Goal: Task Accomplishment & Management: Manage account settings

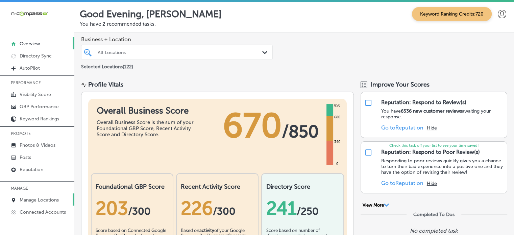
click at [42, 198] on p "Manage Locations" at bounding box center [39, 200] width 39 height 6
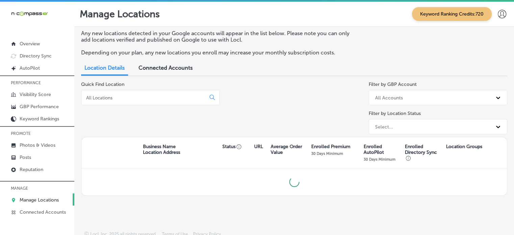
click at [135, 92] on div at bounding box center [150, 97] width 139 height 15
drag, startPoint x: 135, startPoint y: 102, endPoint x: 137, endPoint y: 99, distance: 3.8
click at [137, 99] on div at bounding box center [150, 97] width 139 height 15
click at [137, 99] on input at bounding box center [144, 98] width 119 height 6
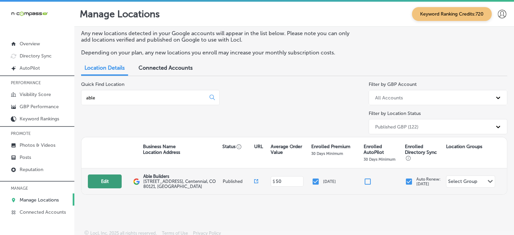
type input "able"
click at [108, 184] on button "Edit" at bounding box center [105, 181] width 34 height 14
select select "US"
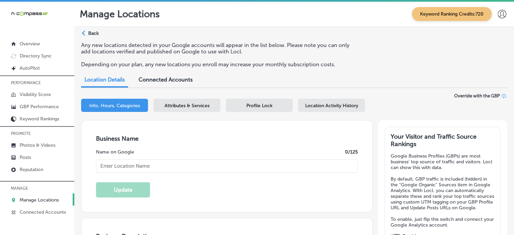
type input "Able Builders"
type textarea "Able Builders: Your premier construction partner in the Front Range! With over …"
type input "[STREET_ADDRESS]"
type input "Centennial"
type input "80121"
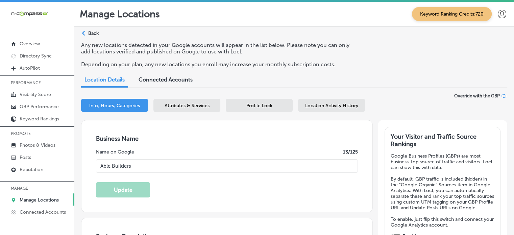
type input "US"
type input "[URL][DOMAIN_NAME]"
checkbox input "true"
type input "[PHONE_NUMBER]"
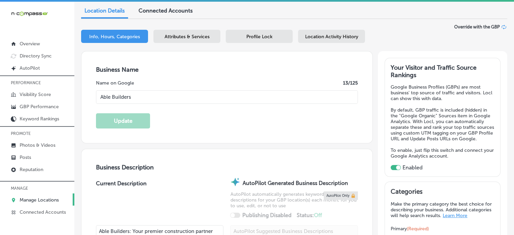
scroll to position [66, 0]
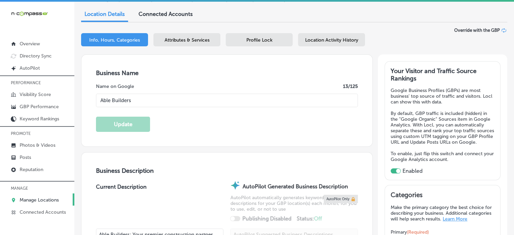
drag, startPoint x: 188, startPoint y: 97, endPoint x: 88, endPoint y: 104, distance: 100.2
click at [88, 104] on div "Business Name Name on Google 13 /125 Able Builders Update" at bounding box center [226, 101] width 291 height 92
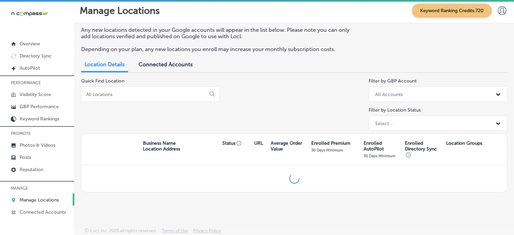
scroll to position [3, 0]
click at [131, 94] on input at bounding box center [144, 95] width 119 height 6
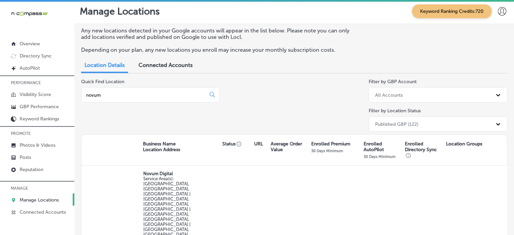
scroll to position [74, 0]
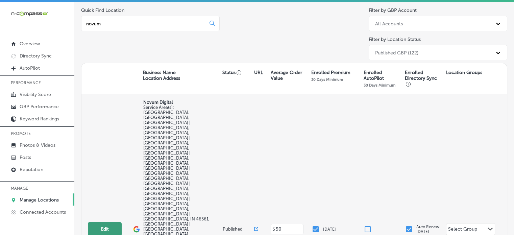
type input "novum"
click at [107, 222] on button "Edit" at bounding box center [105, 229] width 34 height 14
select select "US"
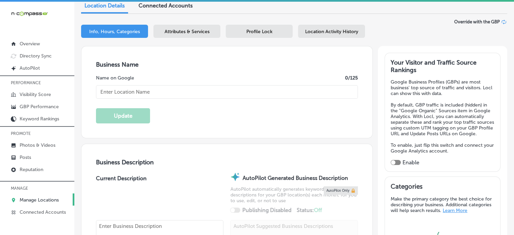
scroll to position [86, 0]
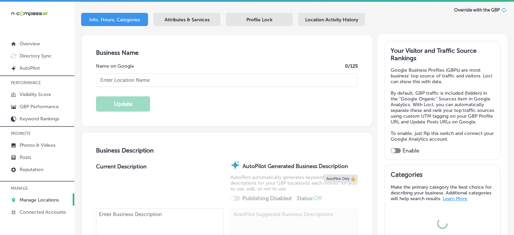
type input "Novum Digital"
checkbox input "true"
checkbox input "false"
type input "[STREET_ADDRESS]"
type input "[GEOGRAPHIC_DATA]"
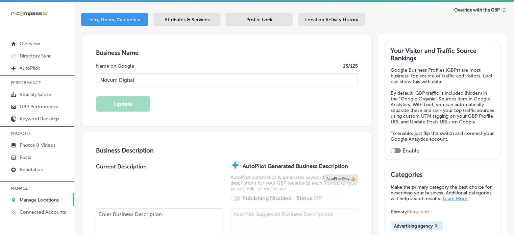
type input "46365"
type input "US"
type textarea "Novum Digital is St. [PERSON_NAME] and Elkhart County’s top local marketing and…"
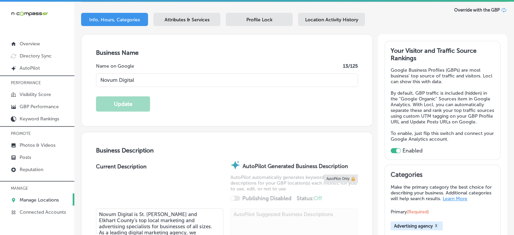
type input "[URL][DOMAIN_NAME]"
type input "[PHONE_NUMBER]"
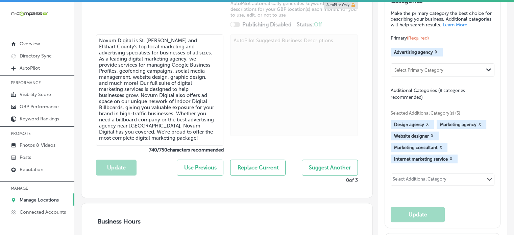
scroll to position [29, 0]
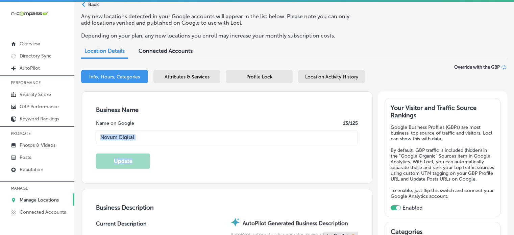
drag, startPoint x: 160, startPoint y: 145, endPoint x: 138, endPoint y: 140, distance: 22.9
click at [138, 140] on div "Business Name Name on Google 13 /125 Novum Digital Update" at bounding box center [226, 138] width 291 height 92
click at [138, 140] on input "Novum Digital" at bounding box center [227, 137] width 262 height 14
drag, startPoint x: 154, startPoint y: 136, endPoint x: 77, endPoint y: 130, distance: 77.6
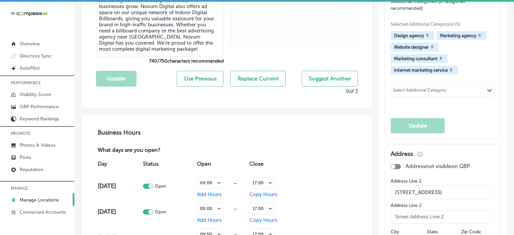
scroll to position [388, 0]
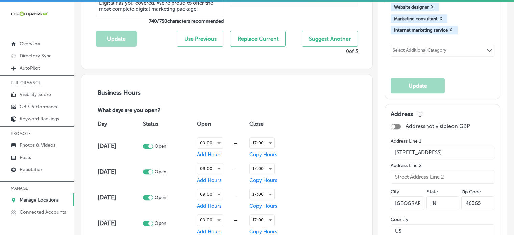
drag, startPoint x: 441, startPoint y: 159, endPoint x: 362, endPoint y: 157, distance: 78.8
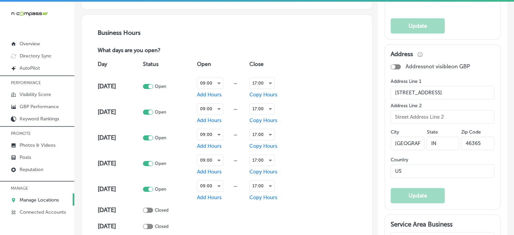
scroll to position [451, 0]
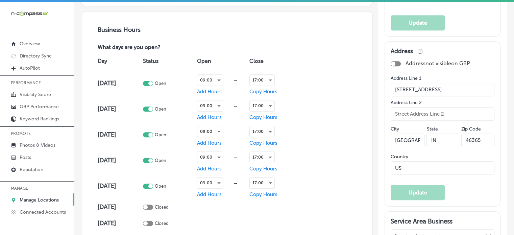
click at [407, 147] on input "[GEOGRAPHIC_DATA]" at bounding box center [408, 140] width 34 height 14
click at [471, 145] on input "46365" at bounding box center [477, 140] width 33 height 14
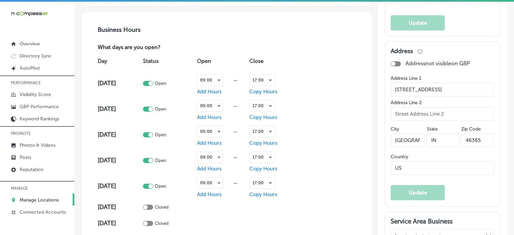
click at [471, 145] on input "46365" at bounding box center [477, 140] width 33 height 14
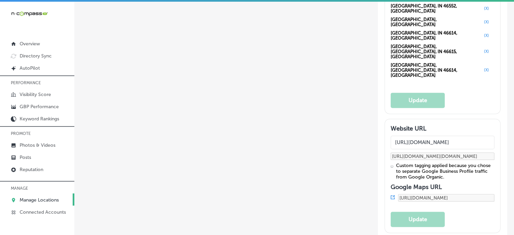
scroll to position [898, 0]
drag, startPoint x: 441, startPoint y: 151, endPoint x: 398, endPoint y: 155, distance: 42.4
click at [31, 200] on p "Manage Locations" at bounding box center [39, 200] width 39 height 6
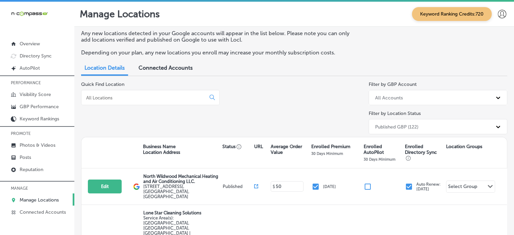
click at [120, 95] on input at bounding box center [144, 98] width 119 height 6
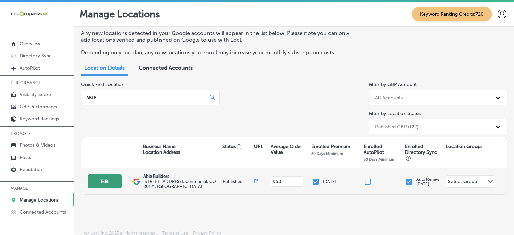
type input "ABLE"
click at [103, 186] on button "Edit" at bounding box center [105, 181] width 34 height 14
select select "US"
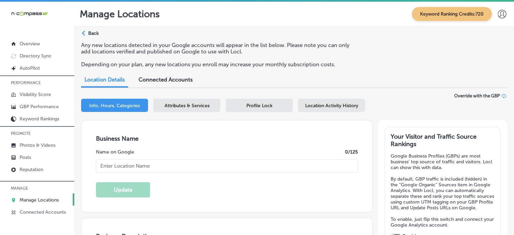
type input "Able Builders"
checkbox input "true"
type input "[STREET_ADDRESS]"
type input "Centennial"
type input "80121"
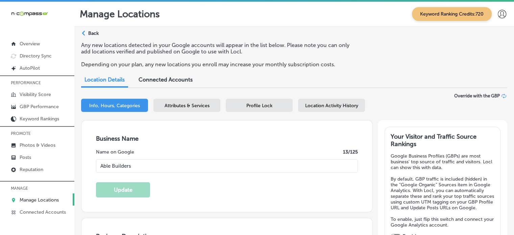
type input "US"
type input "[URL][DOMAIN_NAME]"
type textarea "Able Builders: Your premier construction partner in the Front Range! With over …"
type input "[PHONE_NUMBER]"
click at [216, 128] on div "Business Name Name on Google 13 /125 Able Builders Update" at bounding box center [226, 166] width 291 height 92
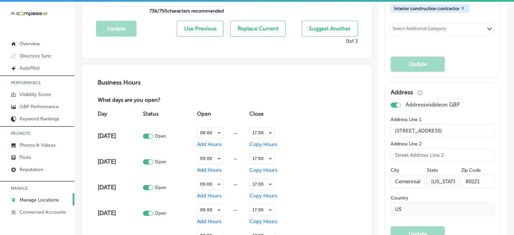
scroll to position [552, 0]
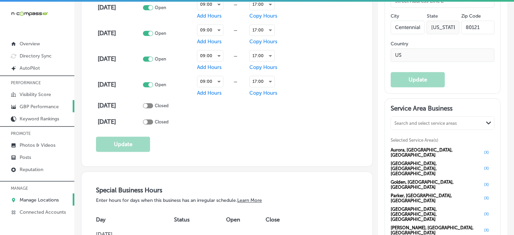
click at [40, 106] on p "GBP Performance" at bounding box center [39, 107] width 39 height 6
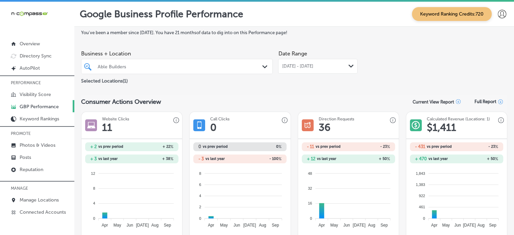
click at [224, 71] on div "Able Builders" at bounding box center [176, 66] width 165 height 10
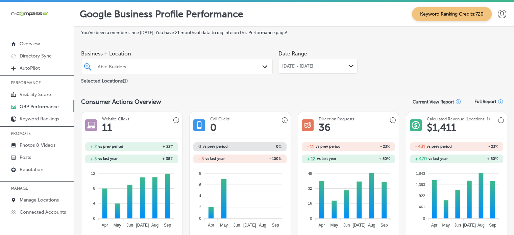
click at [224, 71] on div "Able Builders" at bounding box center [176, 66] width 165 height 10
click at [316, 69] on div "[DATE] - [DATE] Path Created with Sketch." at bounding box center [317, 66] width 79 height 15
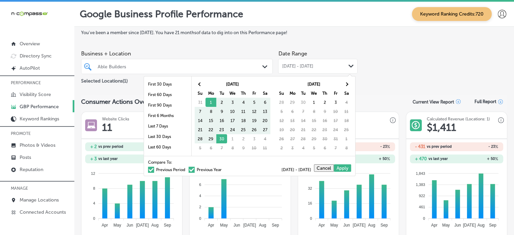
click at [170, 168] on label "Previous Period" at bounding box center [166, 170] width 37 height 4
click at [187, 169] on input "Previous Period" at bounding box center [187, 169] width 0 height 0
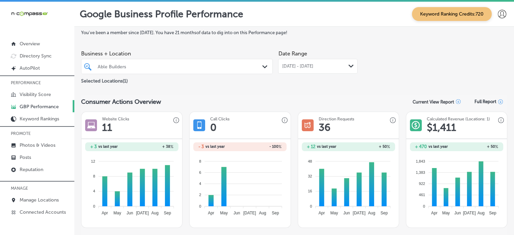
click at [296, 66] on span "[DATE] - [DATE]" at bounding box center [297, 66] width 31 height 5
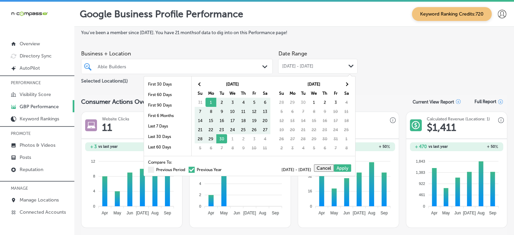
click at [200, 168] on label "Previous Year" at bounding box center [205, 170] width 33 height 4
click at [223, 169] on input "Previous Year" at bounding box center [223, 169] width 0 height 0
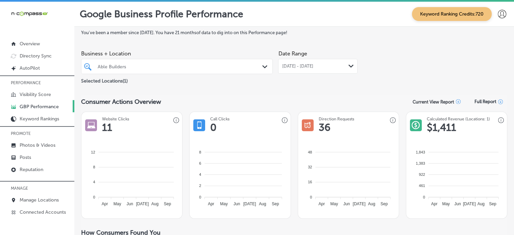
click at [401, 77] on div "Business + Location Able Builders Path Created with Sketch. Selected Locations …" at bounding box center [294, 66] width 426 height 38
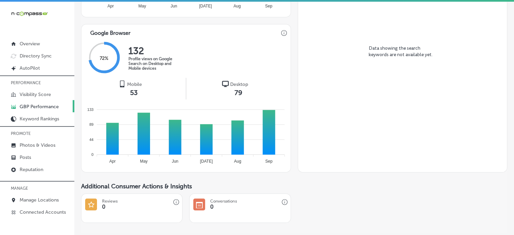
scroll to position [370, 0]
